Goal: Information Seeking & Learning: Learn about a topic

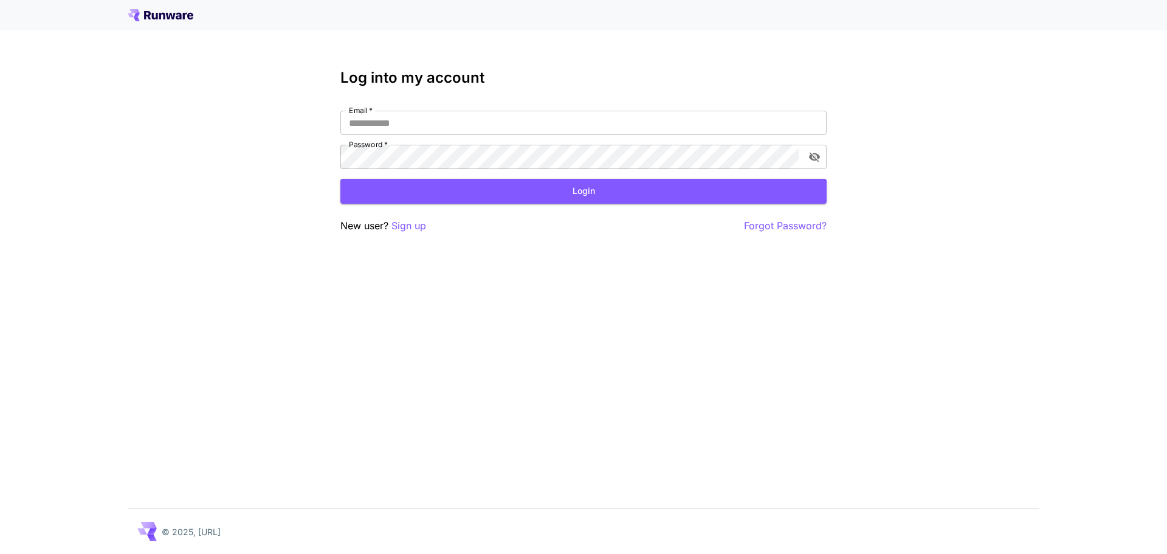
click at [482, 125] on input "Email   *" at bounding box center [584, 123] width 486 height 24
type input "**********"
click button "Login" at bounding box center [584, 191] width 486 height 25
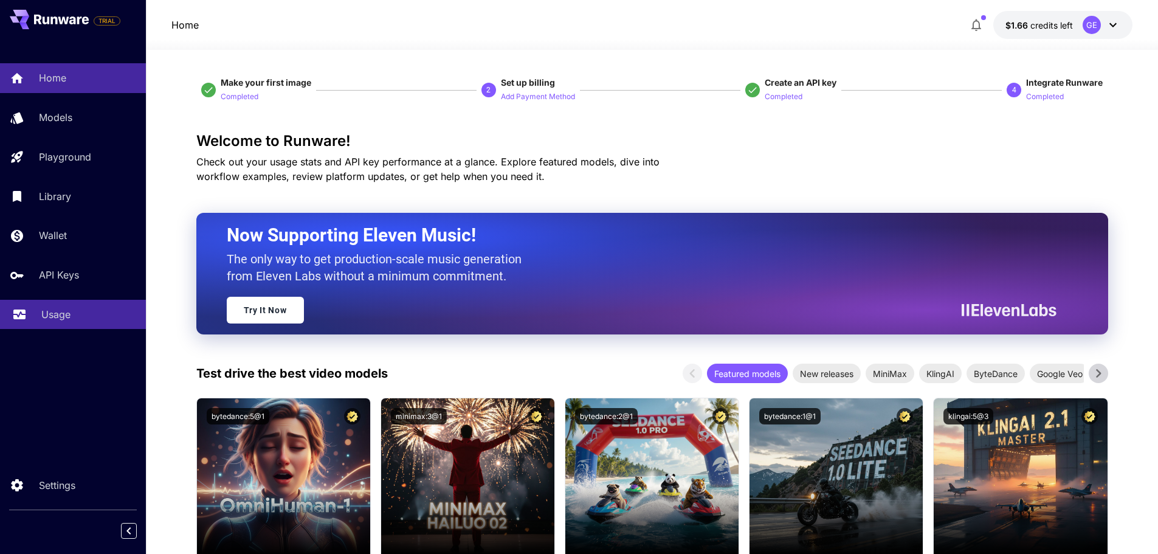
click at [46, 320] on p "Usage" at bounding box center [55, 314] width 29 height 15
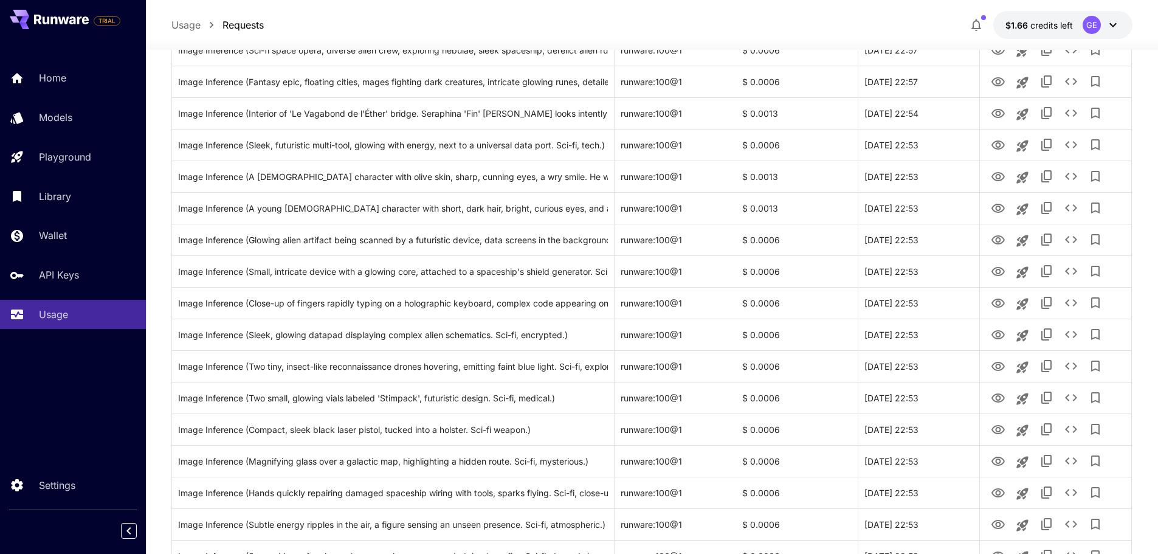
scroll to position [1335, 0]
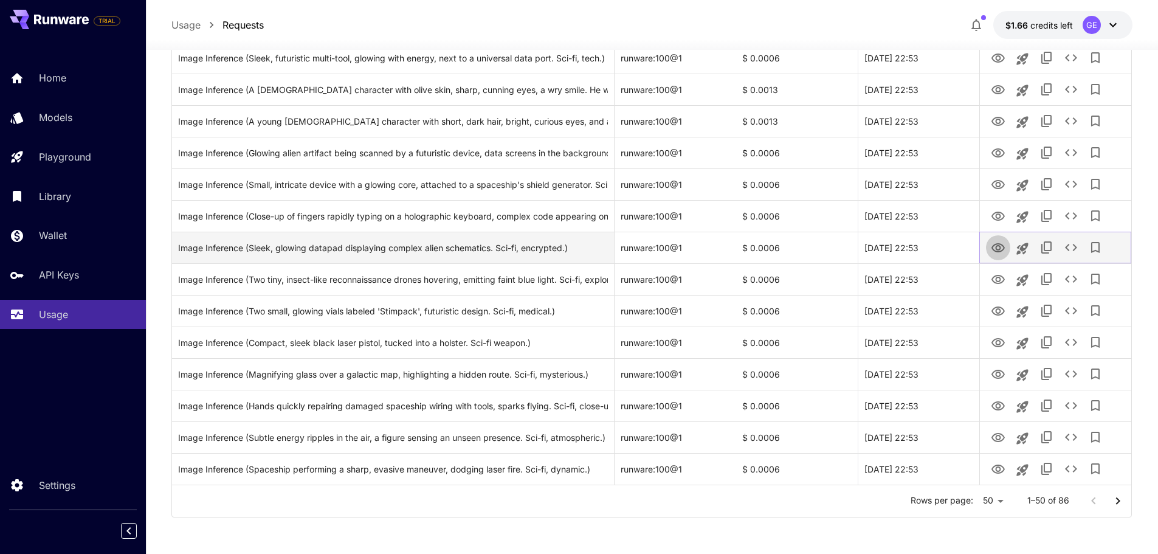
click at [1001, 244] on icon "View" at bounding box center [998, 247] width 13 height 9
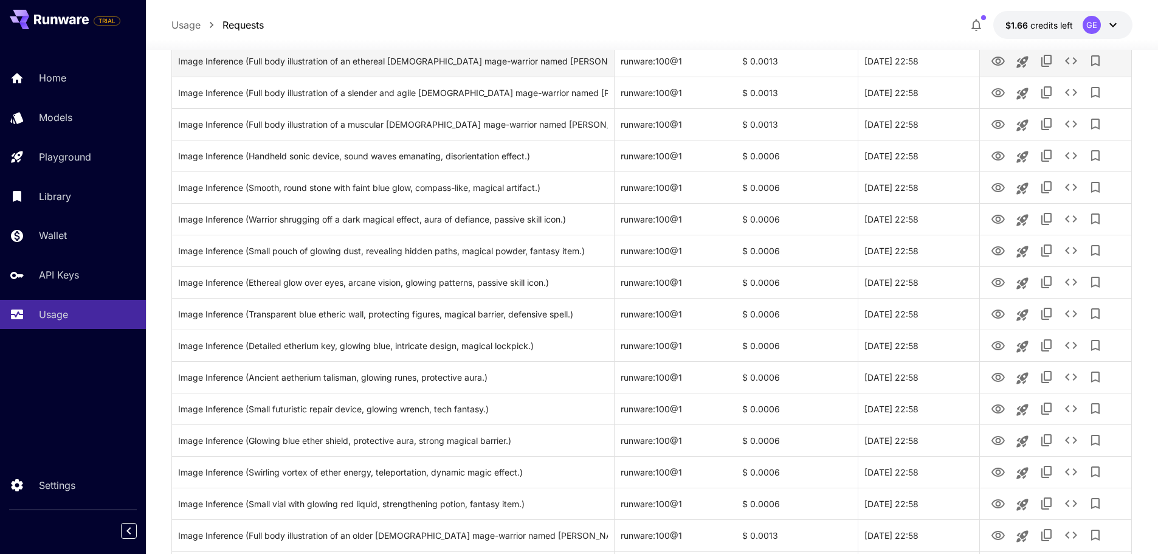
scroll to position [241, 0]
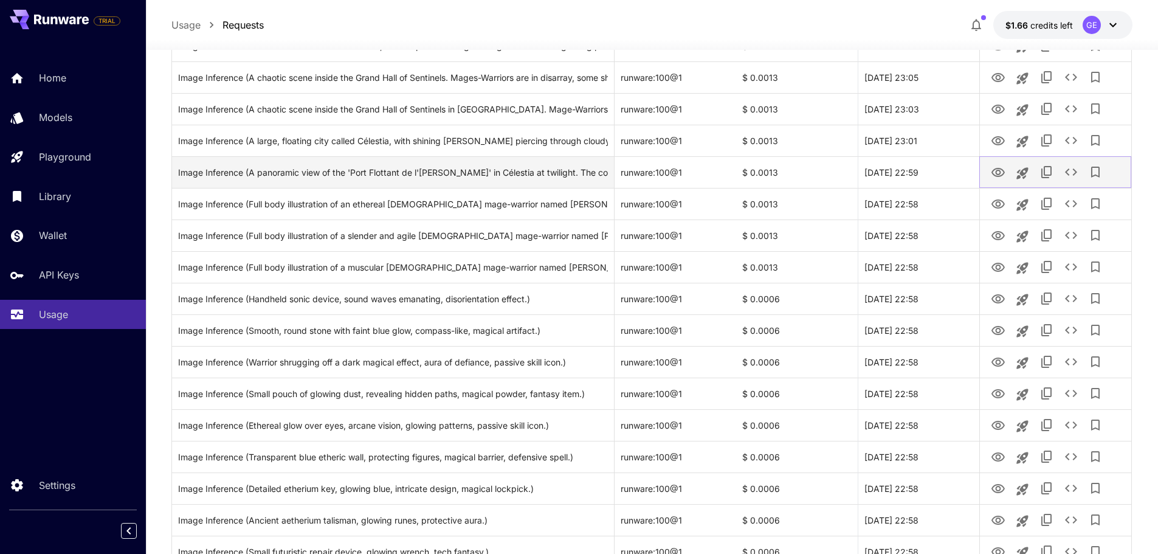
click at [1001, 175] on icon "View" at bounding box center [998, 172] width 13 height 9
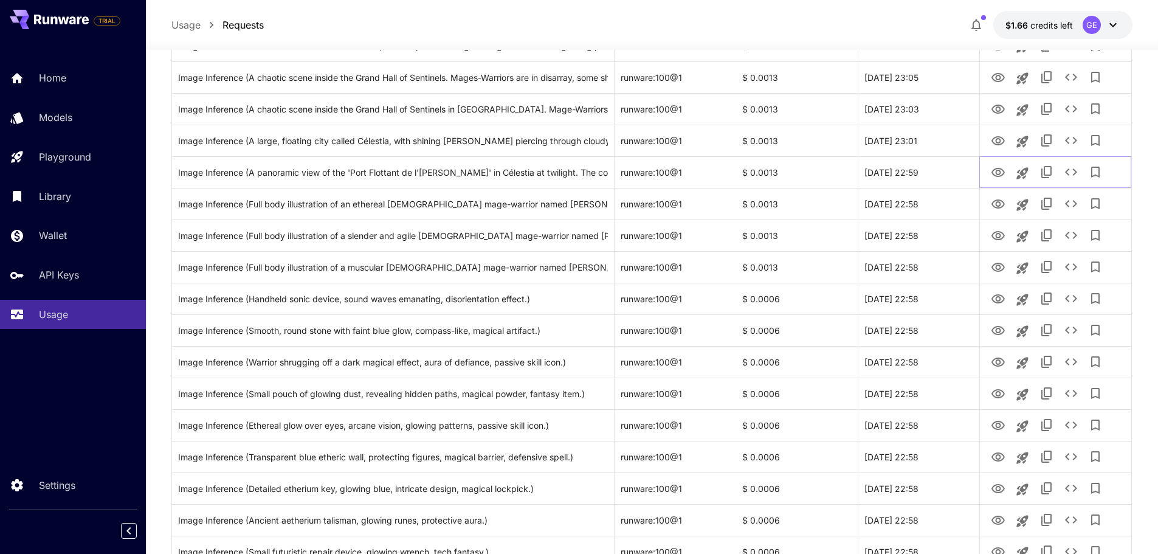
scroll to position [0, 0]
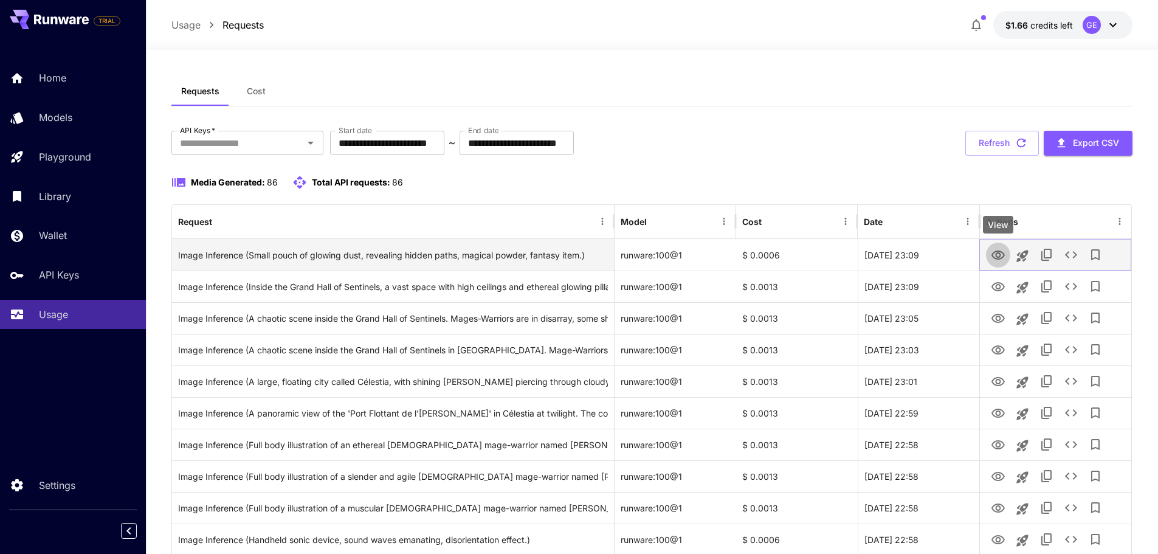
click at [1000, 251] on icon "View" at bounding box center [998, 255] width 13 height 9
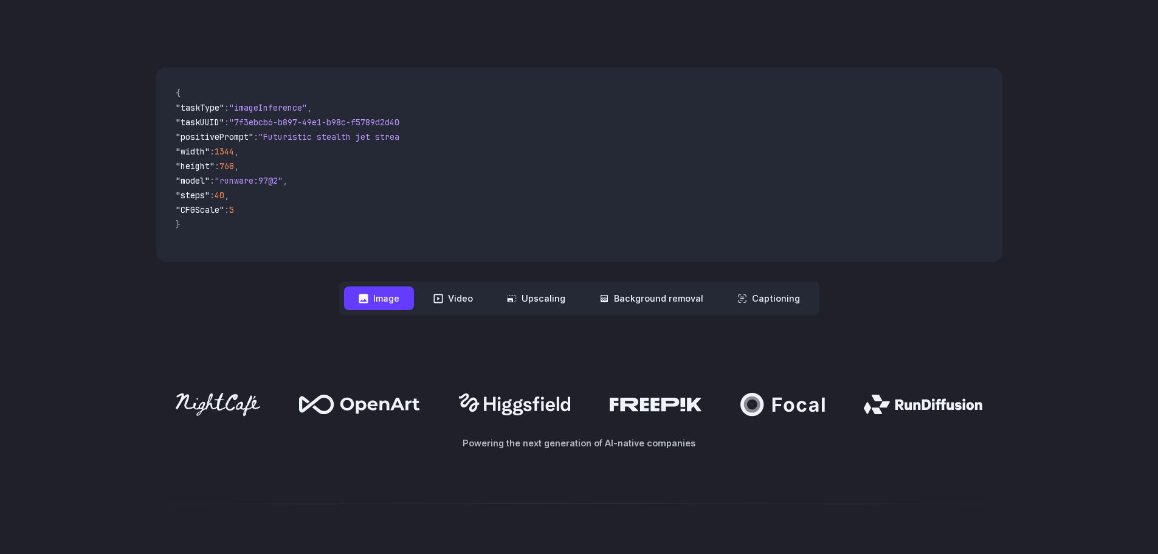
scroll to position [426, 0]
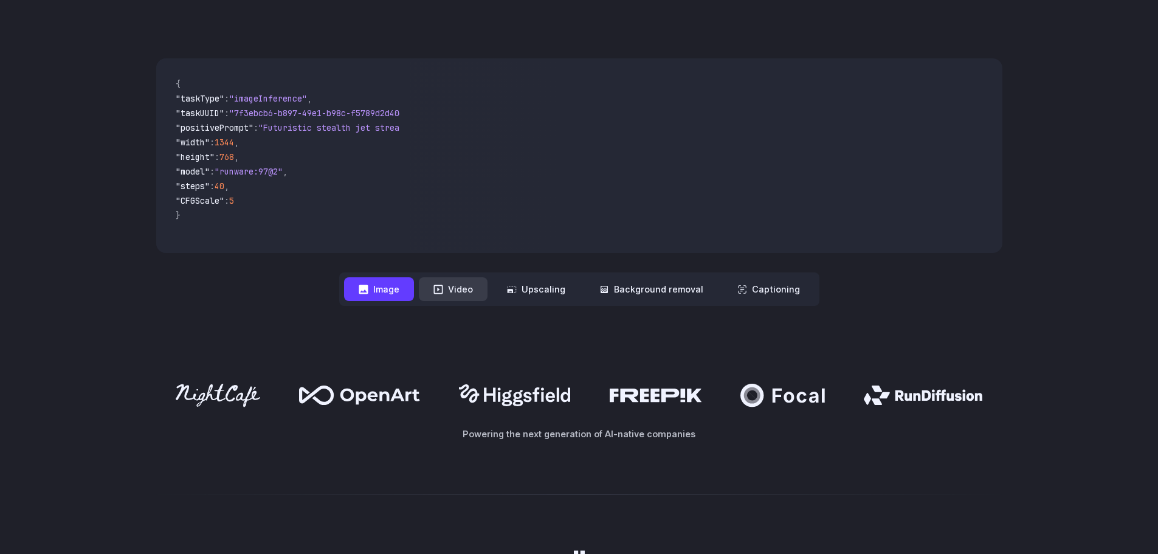
click at [468, 292] on button "Video" at bounding box center [453, 289] width 69 height 24
click at [388, 292] on button "Image" at bounding box center [379, 289] width 70 height 24
click at [443, 291] on icon at bounding box center [439, 290] width 10 height 10
click at [465, 293] on button "Video" at bounding box center [453, 289] width 69 height 24
click at [379, 285] on button "Image" at bounding box center [379, 289] width 70 height 24
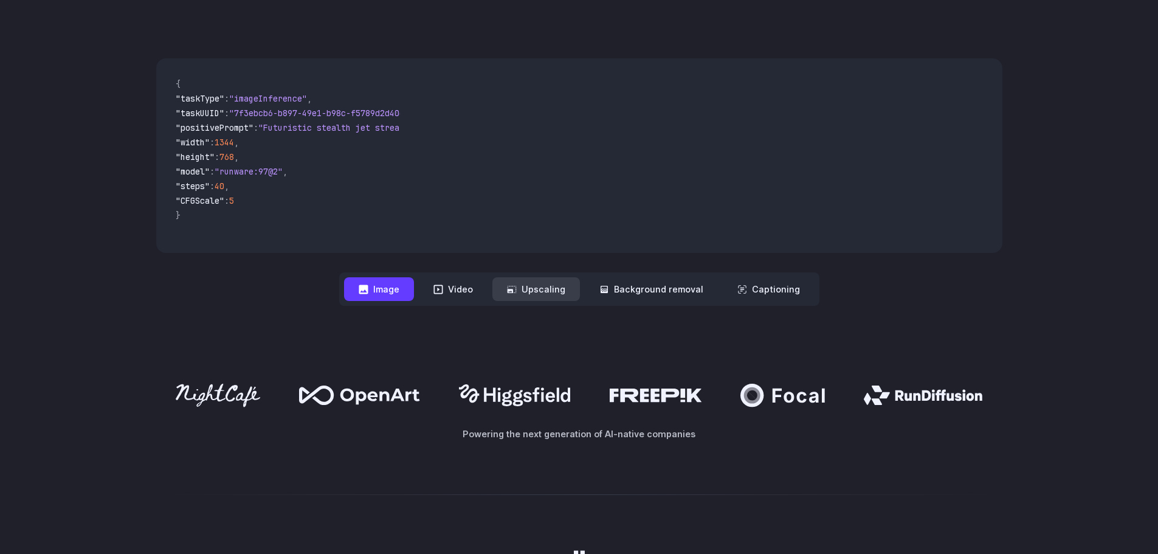
click at [528, 287] on button "Upscaling" at bounding box center [537, 289] width 88 height 24
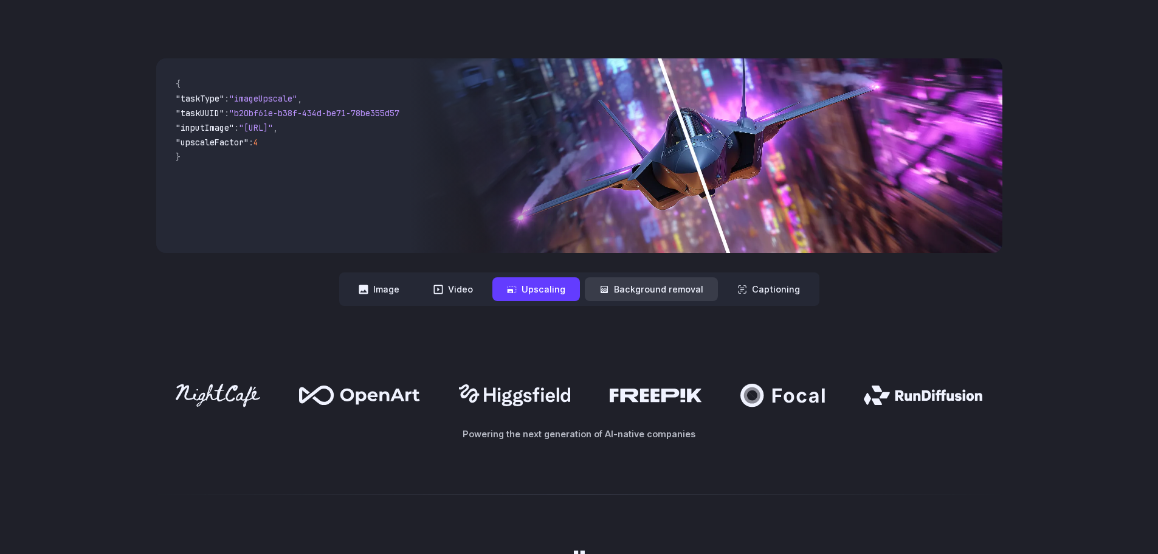
click at [614, 291] on button "Background removal" at bounding box center [651, 289] width 133 height 24
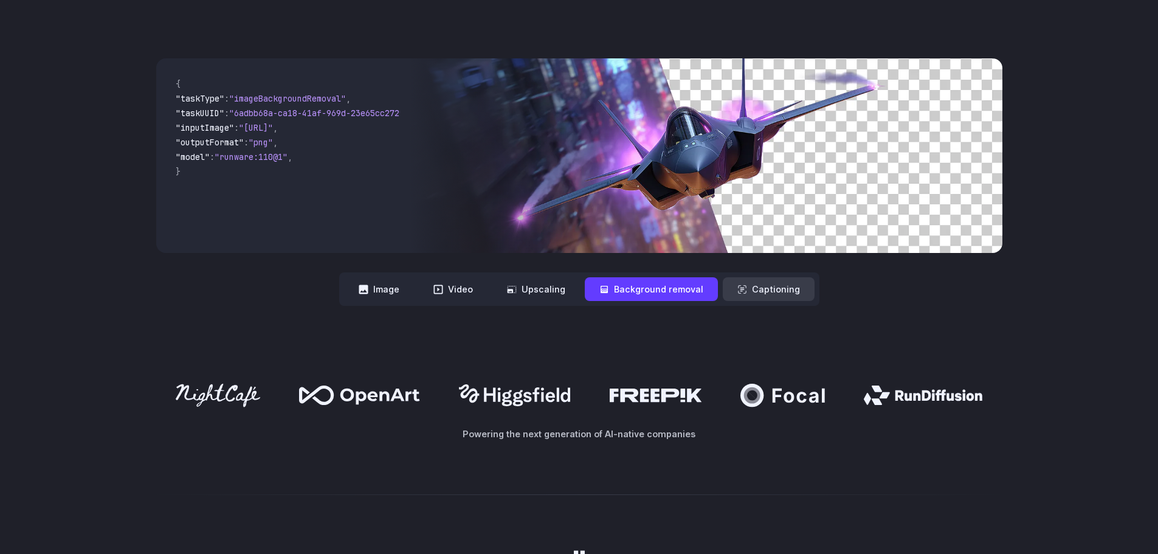
click at [764, 288] on button "Captioning" at bounding box center [769, 289] width 92 height 24
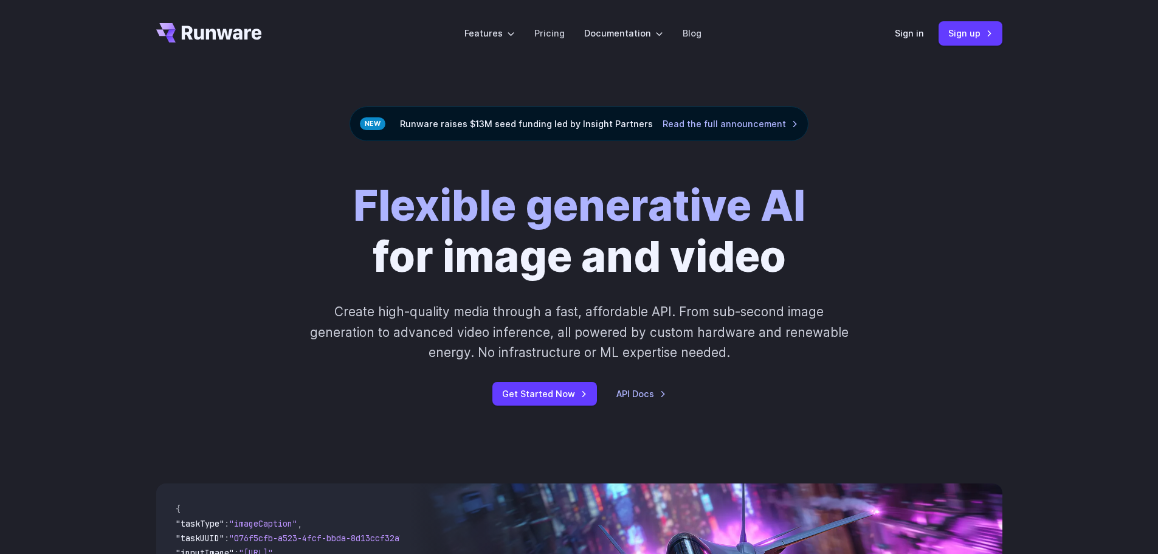
scroll to position [0, 0]
click at [552, 33] on link "Pricing" at bounding box center [549, 34] width 30 height 14
